Goal: Information Seeking & Learning: Learn about a topic

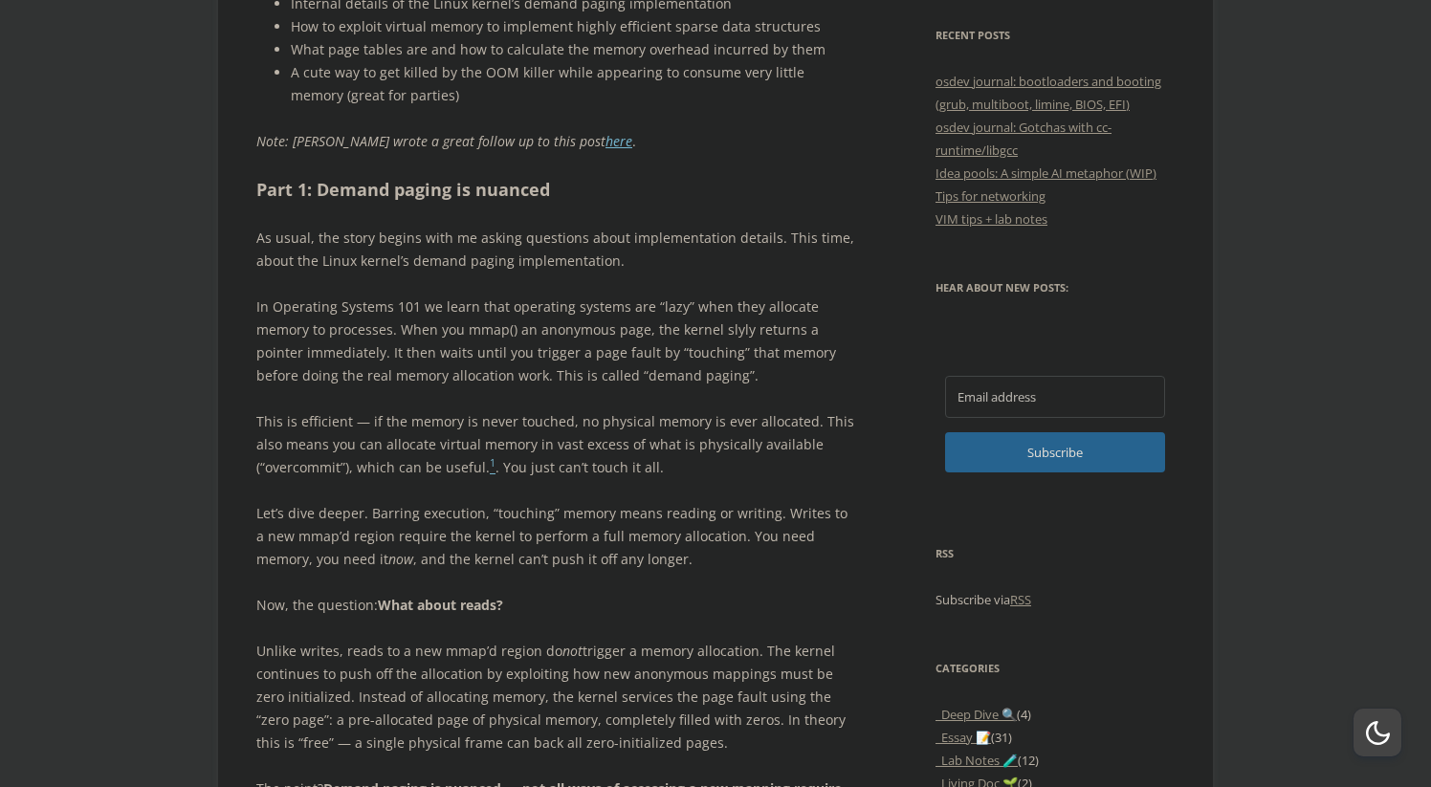
scroll to position [1053, 0]
click at [360, 188] on h2 "Part 1: Demand paging is nuanced" at bounding box center [555, 192] width 598 height 28
click at [347, 155] on div at bounding box center [347, 155] width 0 height 0
click at [520, 232] on p "As usual, the story begins with me asking questions about implementation detail…" at bounding box center [555, 252] width 598 height 46
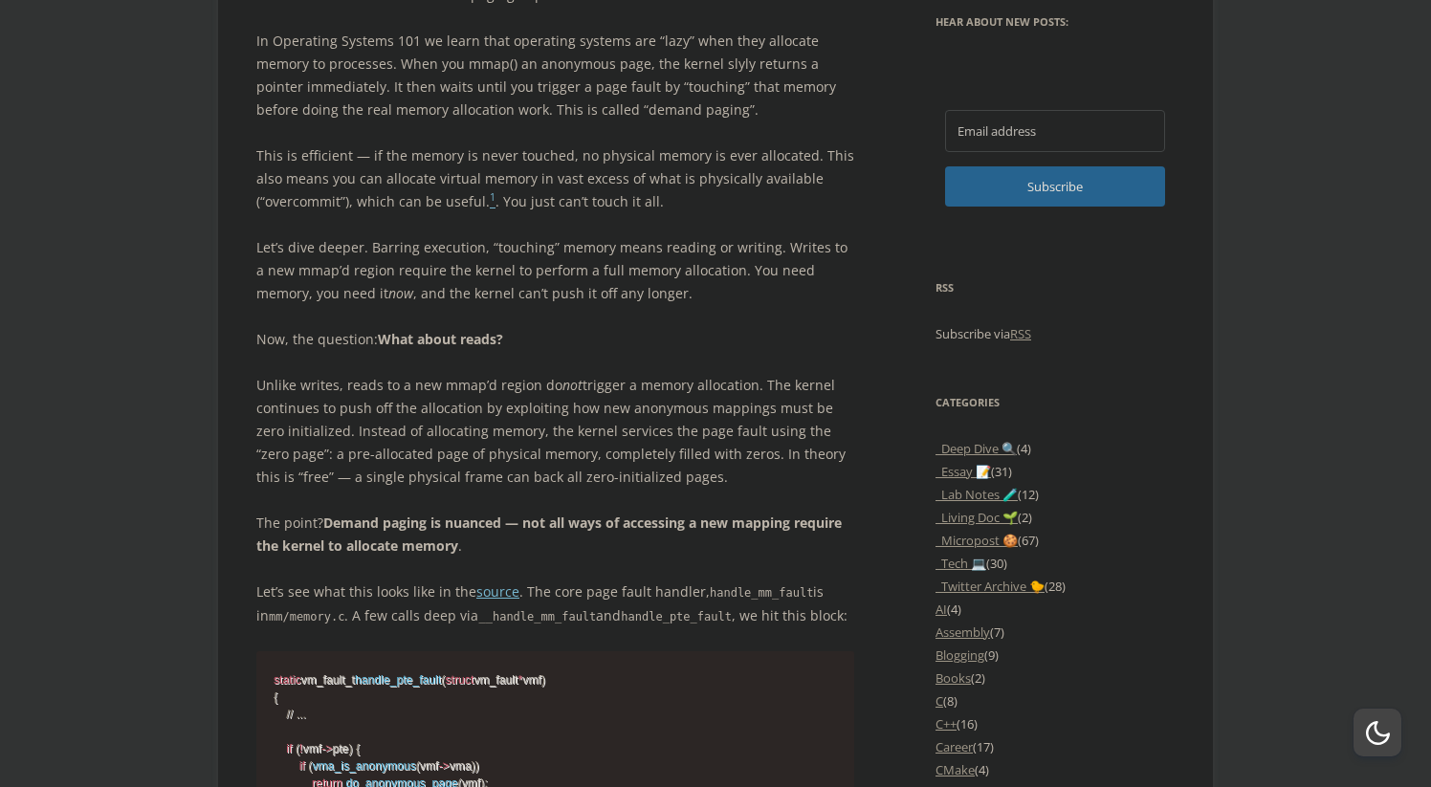
scroll to position [1319, 0]
click at [389, 253] on p "Let’s dive deeper. Barring execution, “touching” memory means reading or writin…" at bounding box center [555, 272] width 598 height 69
click at [377, 257] on div at bounding box center [377, 257] width 0 height 0
